Goal: Information Seeking & Learning: Understand process/instructions

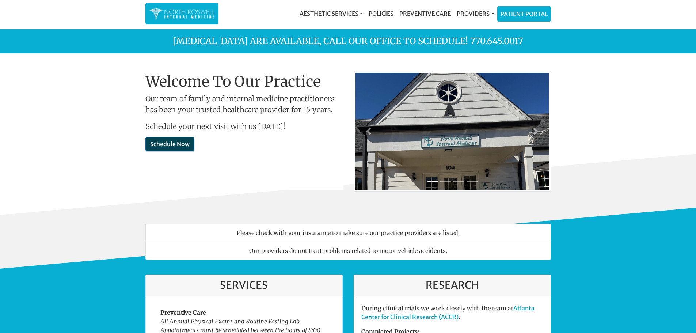
click at [187, 145] on link "Schedule Now" at bounding box center [169, 144] width 49 height 14
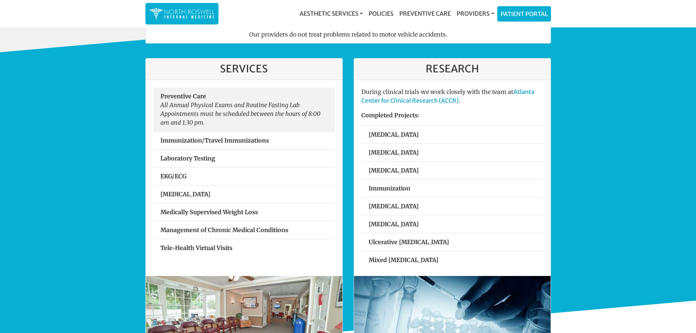
click at [174, 101] on em "All Annual Physical Exams and Routine Fasting Lab Appointments must be schedule…" at bounding box center [240, 113] width 160 height 25
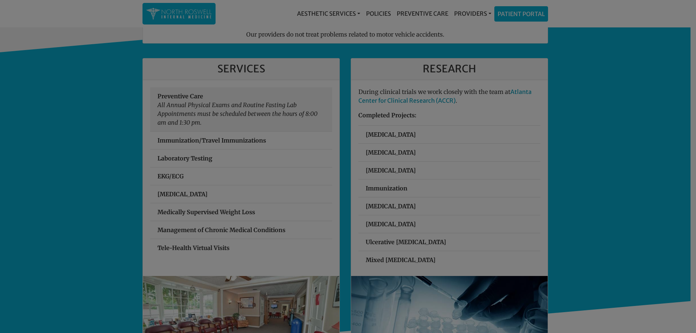
scroll to position [216, 0]
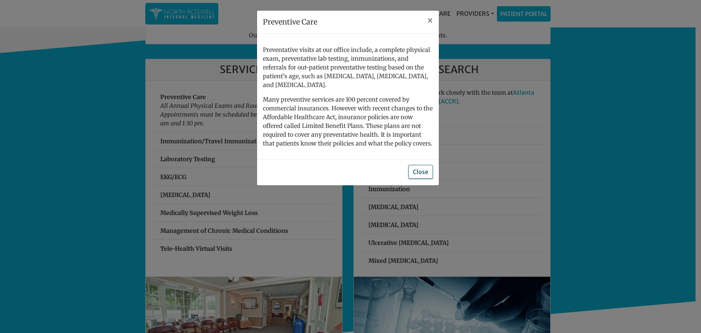
click at [423, 167] on button "Close" at bounding box center [420, 172] width 25 height 14
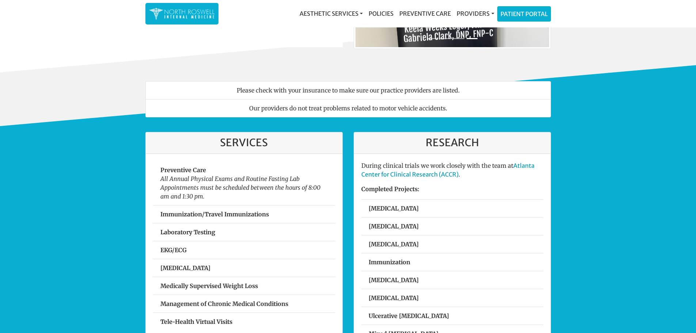
scroll to position [0, 0]
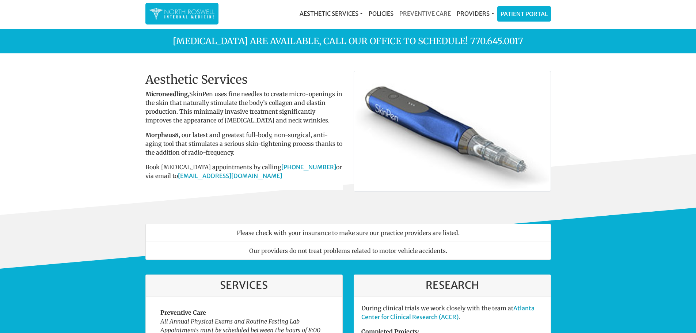
click at [415, 12] on link "Preventive Care" at bounding box center [424, 13] width 57 height 15
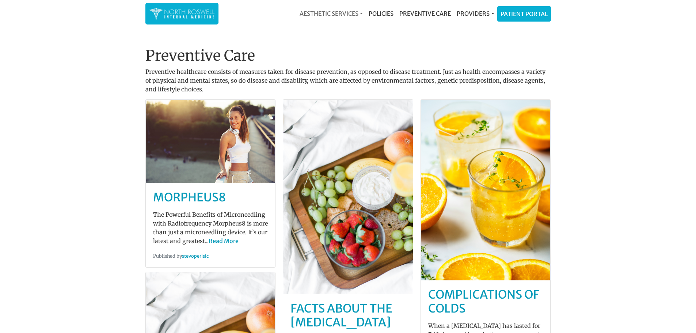
click at [335, 14] on link "Aesthetic Services" at bounding box center [331, 13] width 69 height 15
click at [419, 31] on div "Preventive Care Preventive healthcare consists of measures taken for disease pr…" at bounding box center [348, 303] width 416 height 549
click at [191, 20] on img at bounding box center [182, 14] width 66 height 14
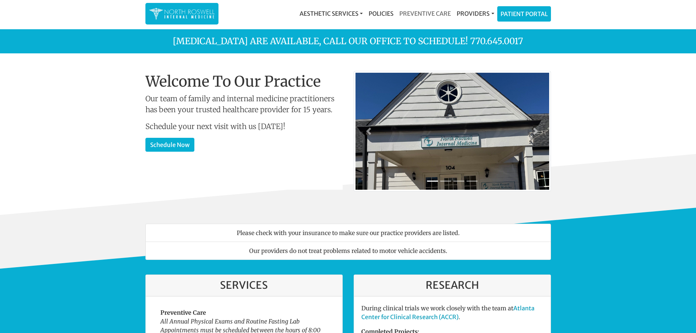
click at [427, 13] on link "Preventive Care" at bounding box center [424, 13] width 57 height 15
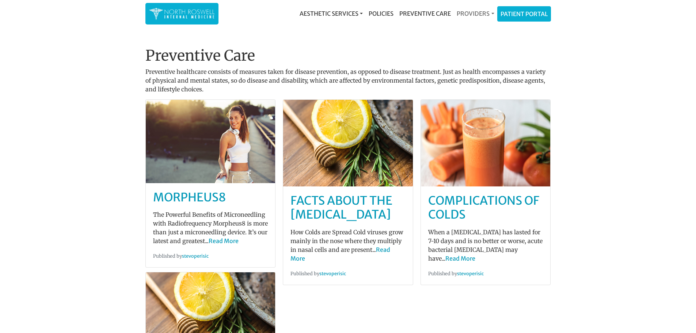
click at [477, 12] on link "Providers" at bounding box center [475, 13] width 43 height 15
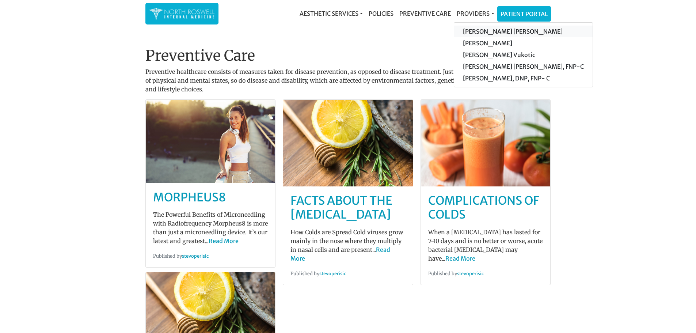
click at [482, 28] on link "[PERSON_NAME] [PERSON_NAME]" at bounding box center [523, 32] width 138 height 12
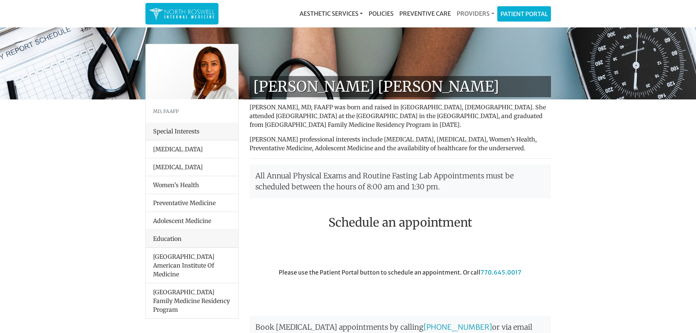
click at [480, 16] on link "Providers" at bounding box center [475, 13] width 43 height 15
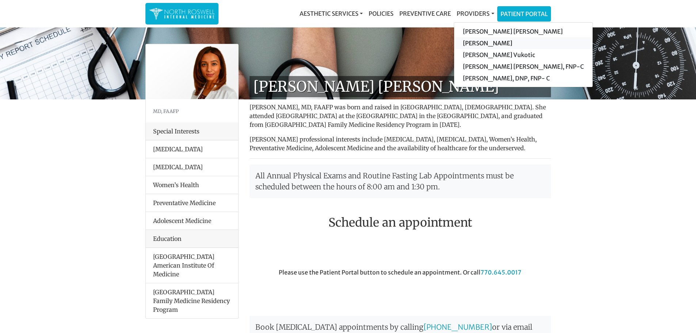
click at [491, 44] on link "[PERSON_NAME]" at bounding box center [523, 43] width 138 height 12
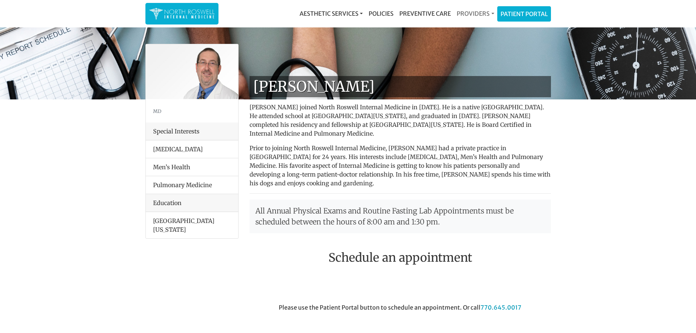
click at [483, 16] on link "Providers" at bounding box center [475, 13] width 43 height 15
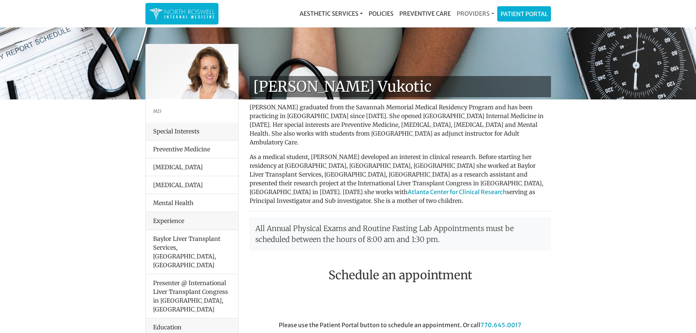
click at [482, 15] on link "Providers" at bounding box center [475, 13] width 43 height 15
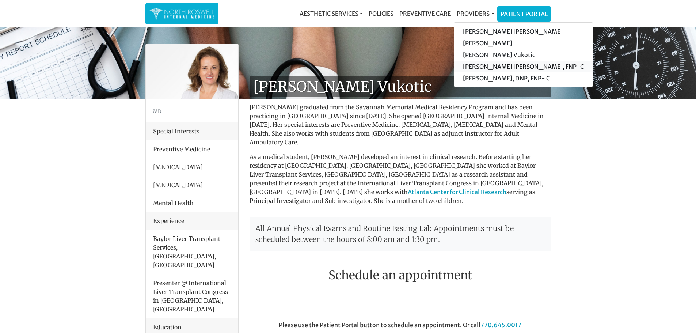
click at [485, 69] on link "[PERSON_NAME] [PERSON_NAME], FNP-C" at bounding box center [523, 67] width 138 height 12
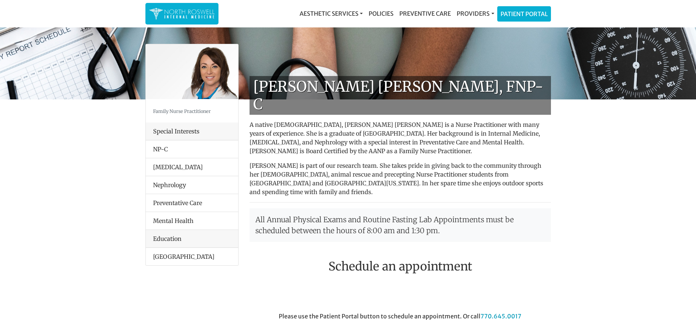
click at [178, 241] on div "Education" at bounding box center [192, 239] width 92 height 18
click at [477, 13] on link "Providers" at bounding box center [475, 13] width 43 height 15
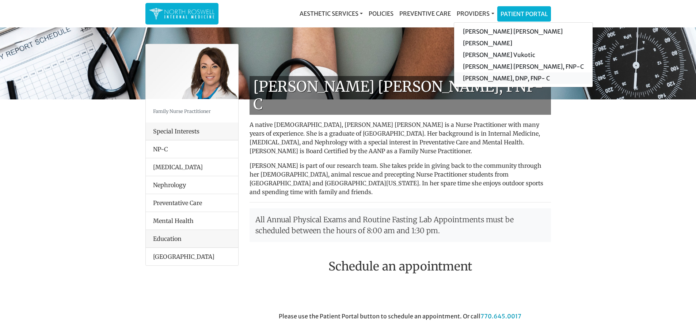
click at [478, 76] on link "[PERSON_NAME], DNP, FNP- C" at bounding box center [523, 78] width 138 height 12
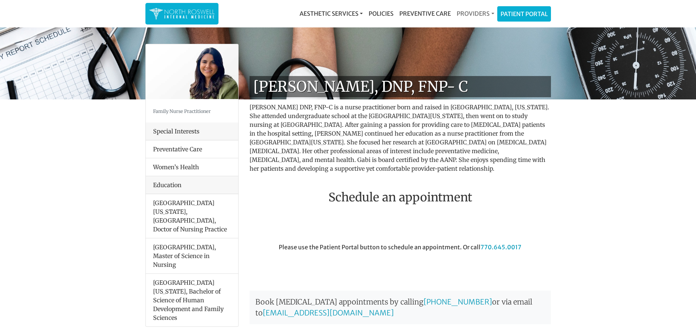
click at [467, 11] on link "Providers" at bounding box center [475, 13] width 43 height 15
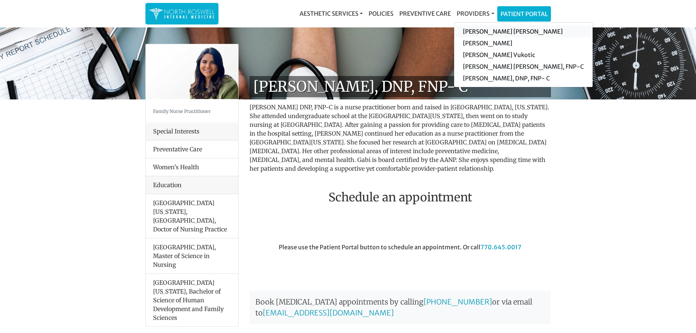
click at [467, 30] on link "[PERSON_NAME] [PERSON_NAME]" at bounding box center [523, 32] width 138 height 12
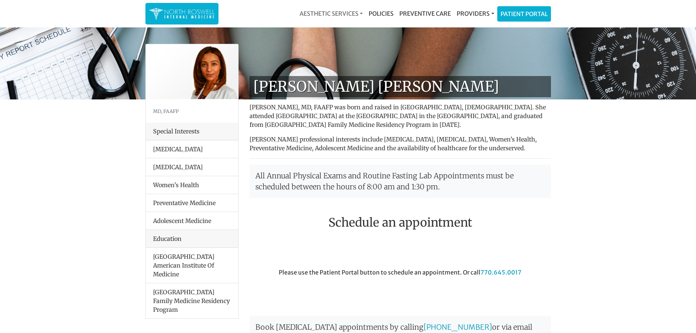
click at [323, 16] on link "Aesthetic Services" at bounding box center [331, 13] width 69 height 15
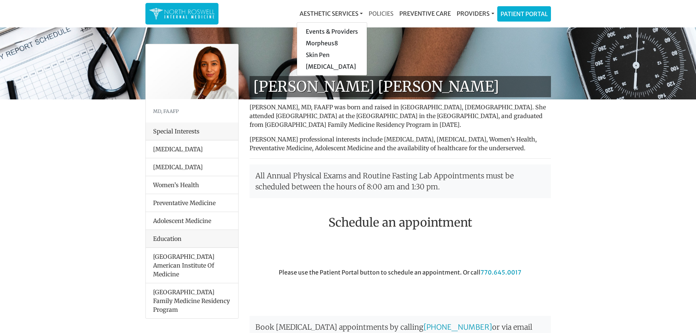
click at [378, 19] on link "Policies" at bounding box center [381, 13] width 31 height 15
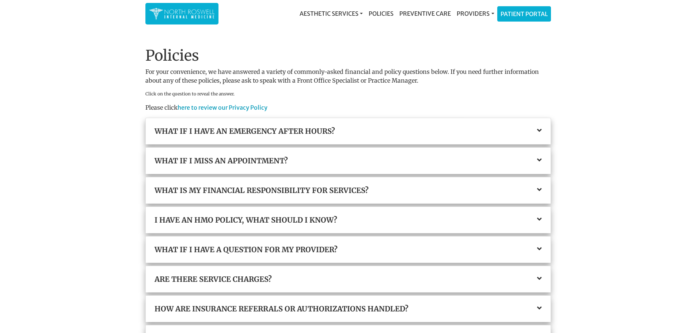
click at [304, 134] on h3 "What if I have an emergency after hours?" at bounding box center [348, 131] width 387 height 9
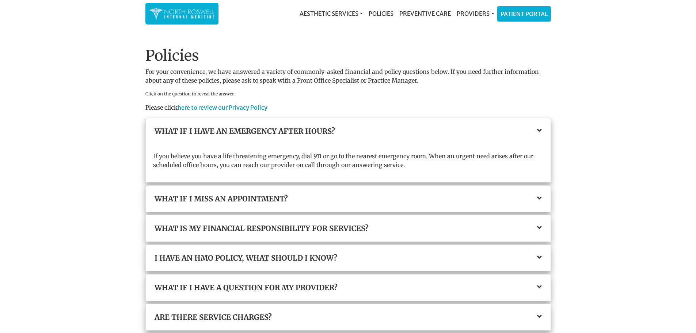
click at [323, 193] on div "What if I miss an appointment?" at bounding box center [348, 199] width 405 height 26
click at [259, 201] on h3 "What if I miss an appointment?" at bounding box center [348, 198] width 387 height 9
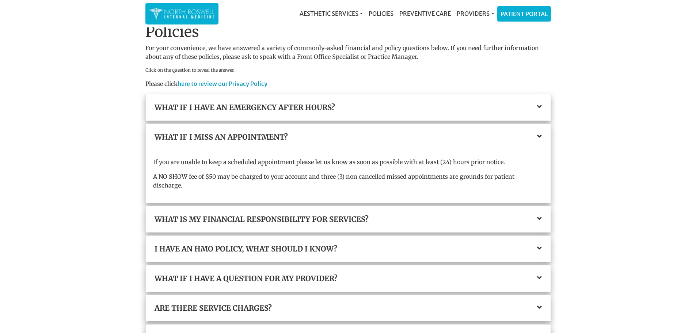
scroll to position [37, 0]
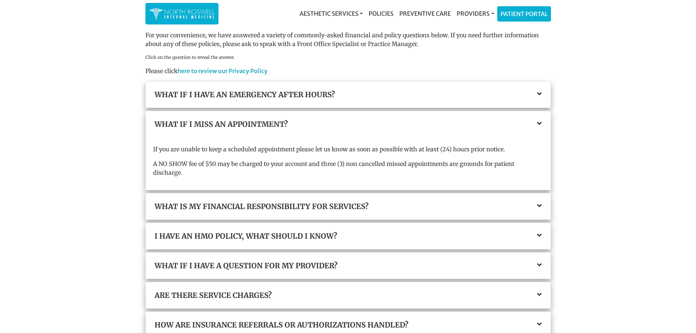
click at [256, 202] on h3 "What is my financial responsibility for services?" at bounding box center [348, 206] width 387 height 9
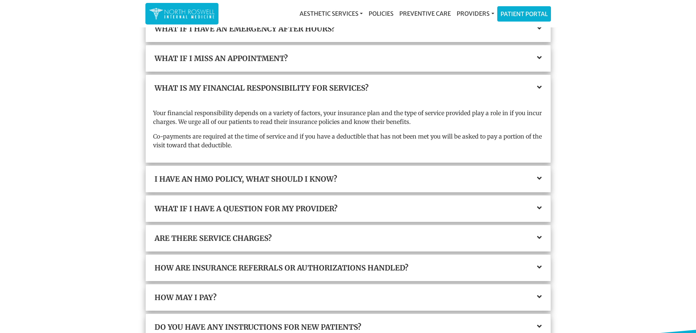
scroll to position [110, 0]
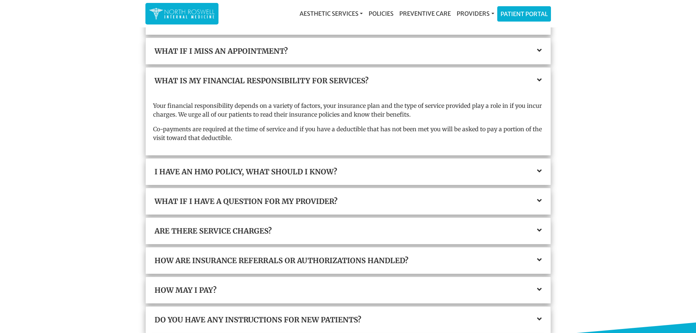
click at [259, 172] on h3 "I have an HMO policy, what should I know?" at bounding box center [348, 171] width 387 height 9
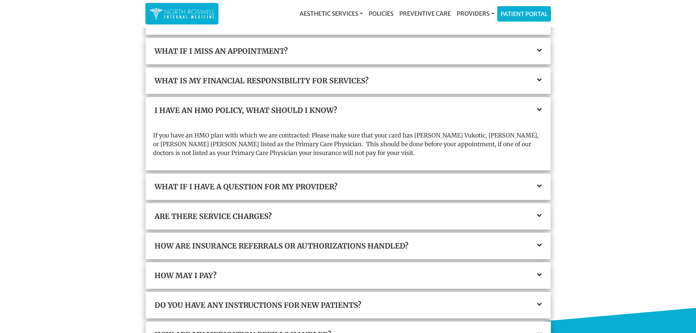
click at [268, 190] on h3 "What if I have a question for my provider?" at bounding box center [348, 186] width 387 height 9
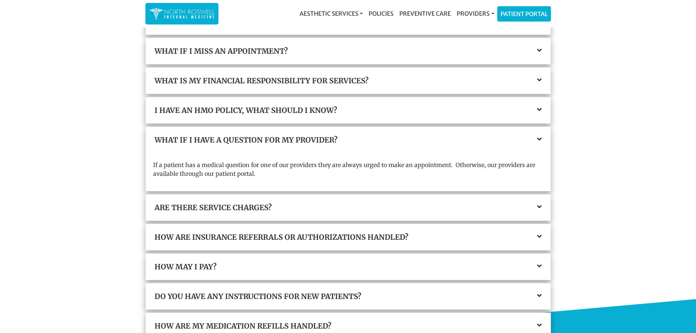
drag, startPoint x: 267, startPoint y: 205, endPoint x: 269, endPoint y: 202, distance: 3.8
click at [267, 205] on h3 "Are there service charges?" at bounding box center [348, 207] width 387 height 9
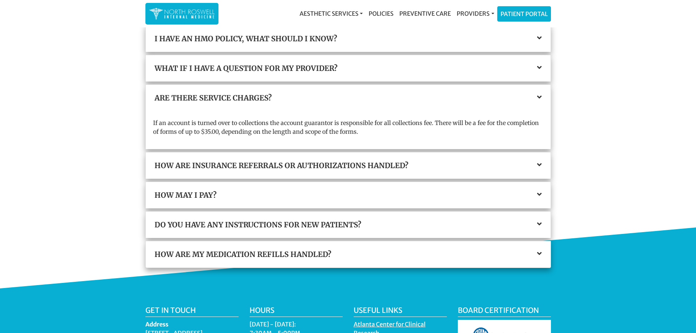
scroll to position [183, 0]
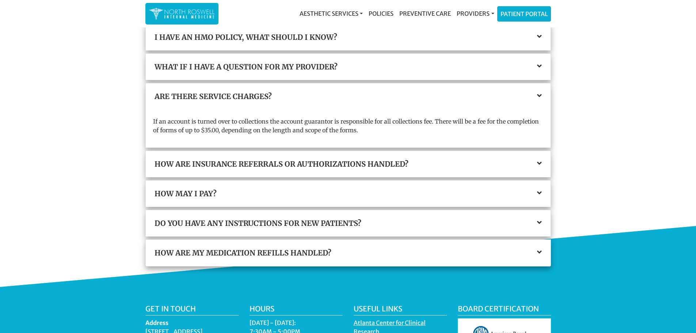
click at [265, 167] on h3 "How are insurance referrals or authorizations handled?" at bounding box center [348, 164] width 387 height 9
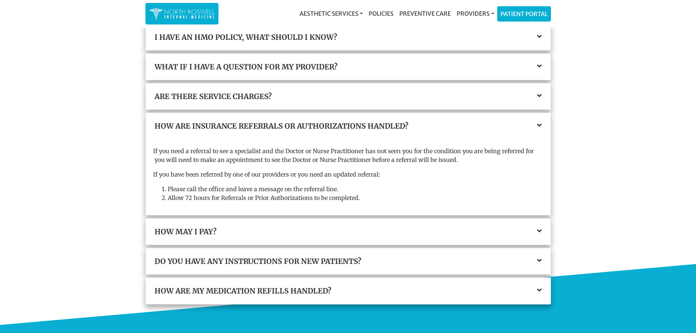
click at [224, 233] on h3 "How may I pay?" at bounding box center [348, 231] width 387 height 9
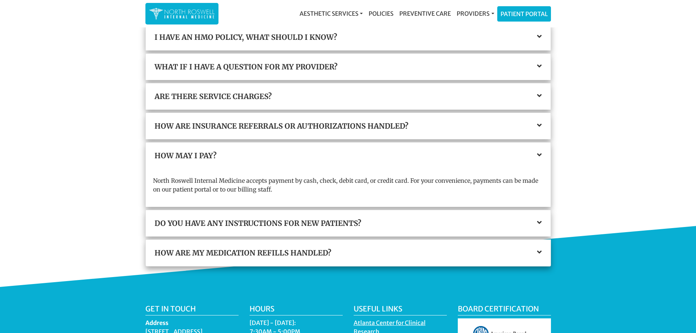
click at [259, 224] on h3 "Do you have any instructions for new patients?" at bounding box center [348, 223] width 387 height 9
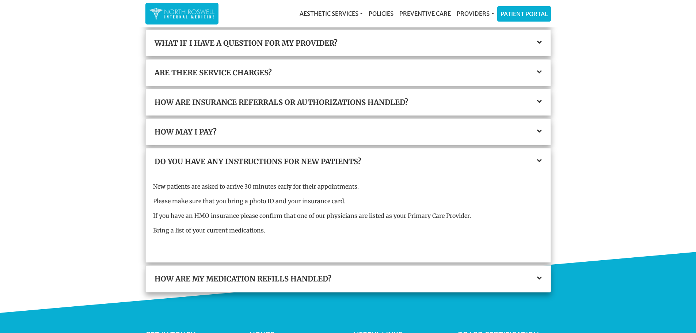
scroll to position [219, 0]
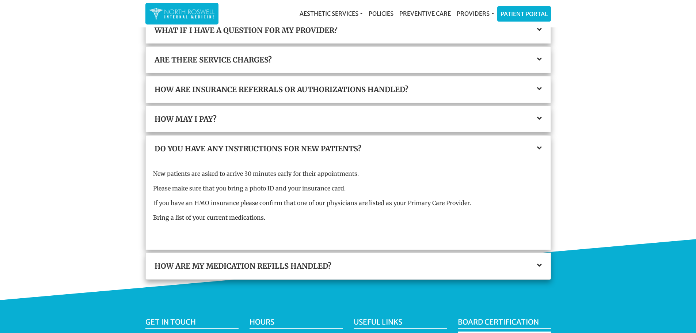
click at [241, 264] on h3 "How are my medication refills handled?" at bounding box center [348, 266] width 387 height 9
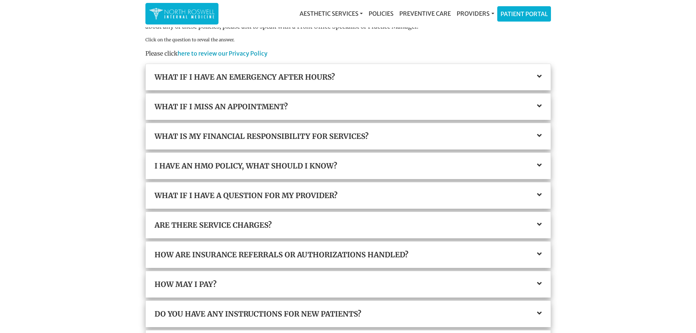
scroll to position [0, 0]
